Goal: Transaction & Acquisition: Subscribe to service/newsletter

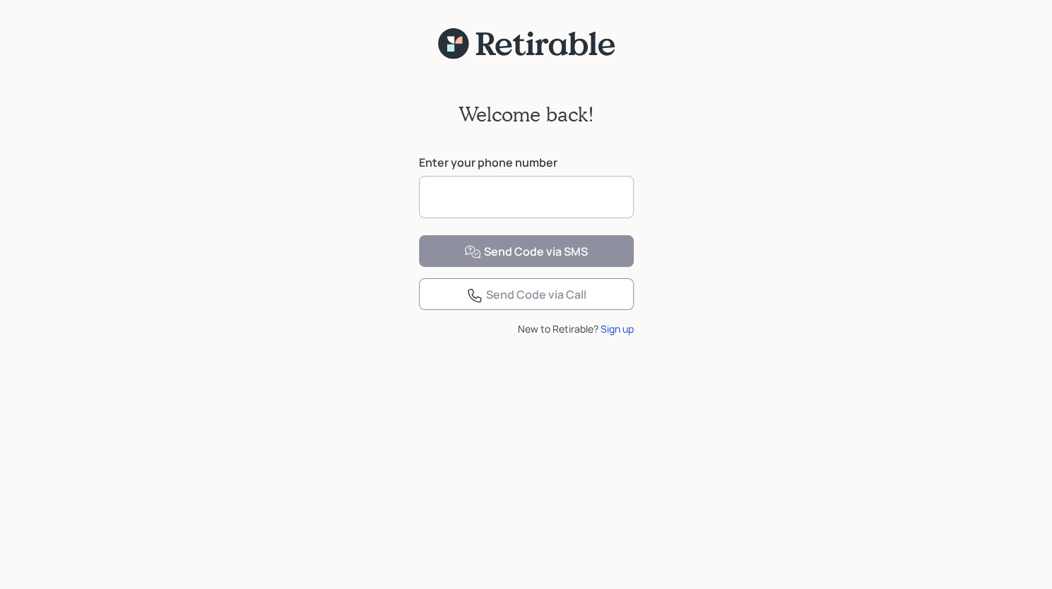
click at [477, 198] on input at bounding box center [526, 197] width 215 height 42
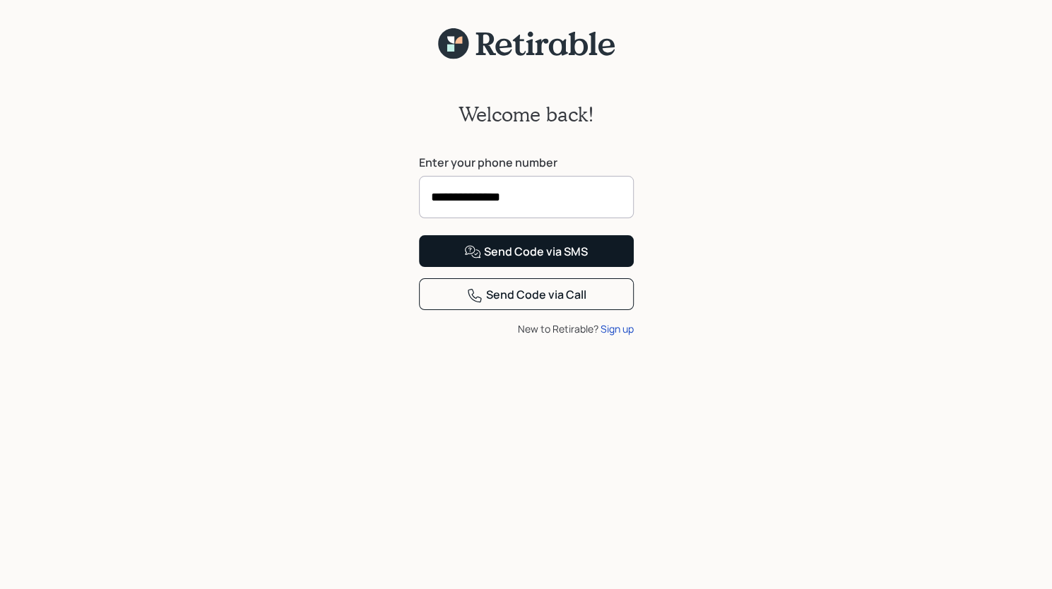
type input "**********"
click at [521, 267] on button "Send Code via SMS" at bounding box center [526, 251] width 215 height 32
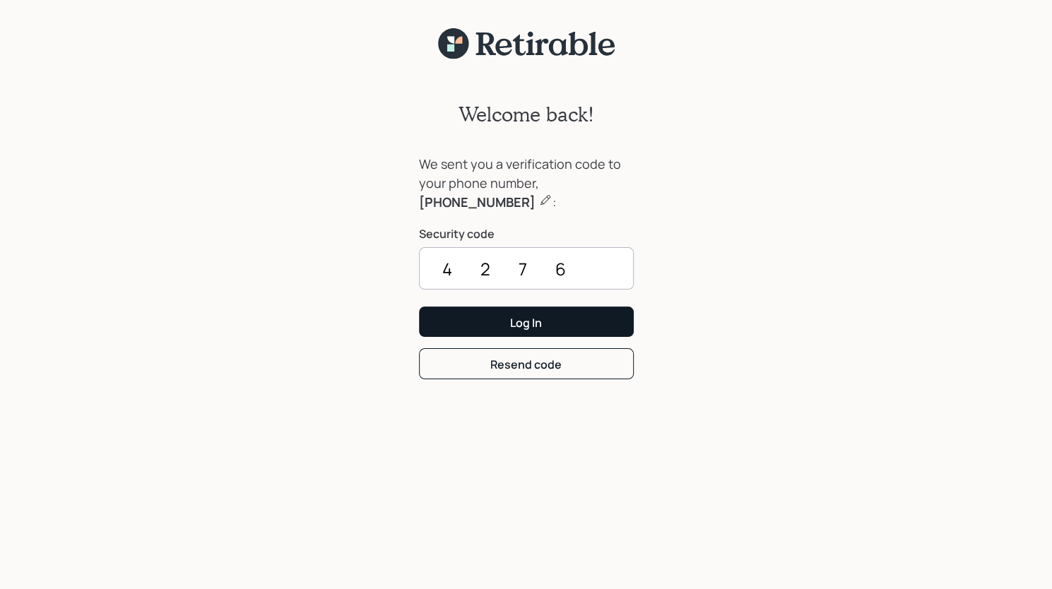
type input "4276"
click at [524, 322] on div "Log In" at bounding box center [526, 323] width 32 height 16
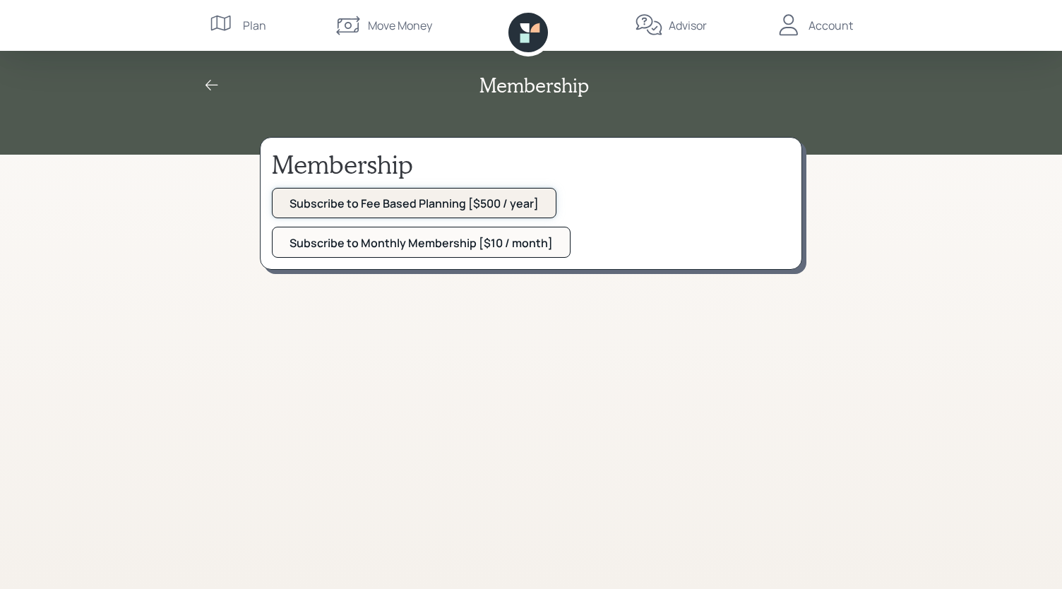
click at [417, 193] on button "Subscribe to Fee Based Planning [$500 / year]" at bounding box center [414, 203] width 285 height 30
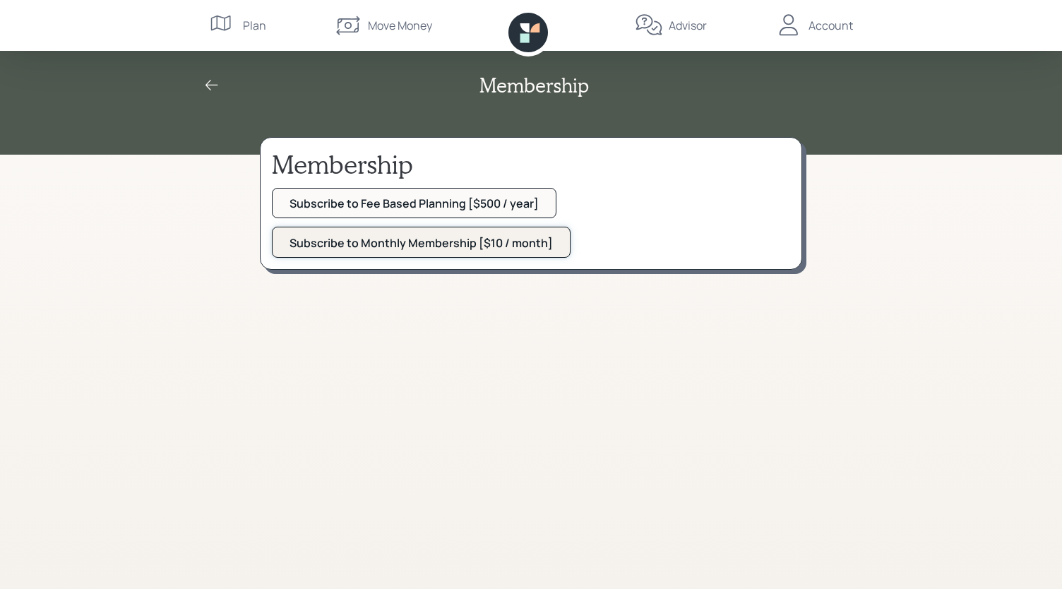
click at [400, 235] on div "Subscribe to Monthly Membership [$10 / month]" at bounding box center [421, 243] width 263 height 16
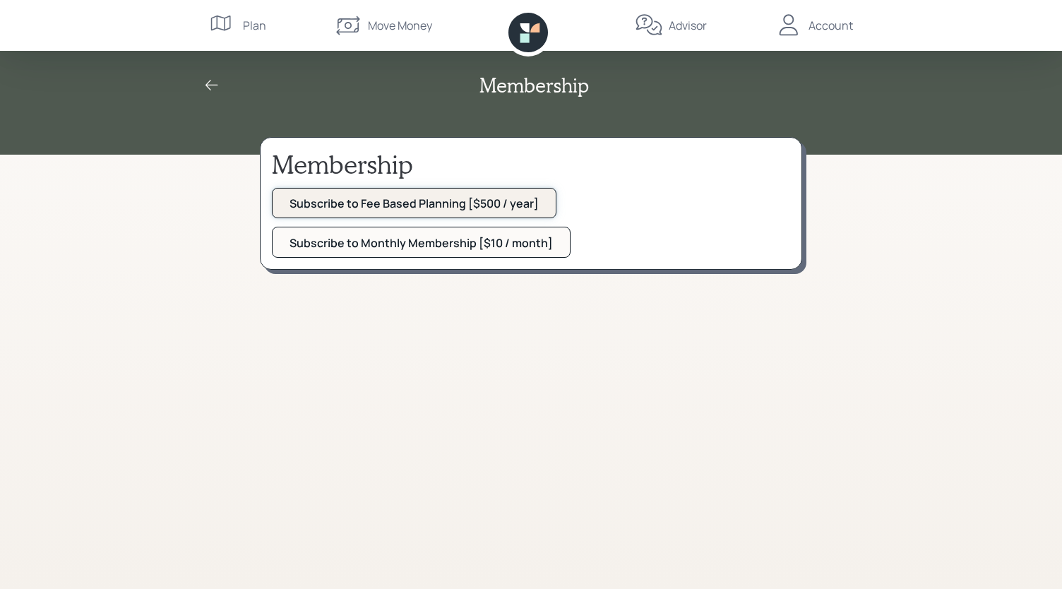
click at [427, 203] on div "Subscribe to Fee Based Planning [$500 / year]" at bounding box center [414, 204] width 249 height 16
